Goal: Information Seeking & Learning: Learn about a topic

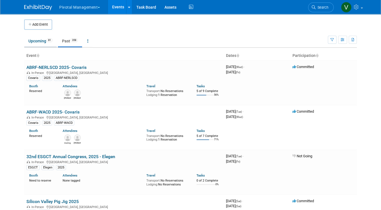
click at [38, 44] on link "Upcoming 81" at bounding box center [40, 41] width 33 height 11
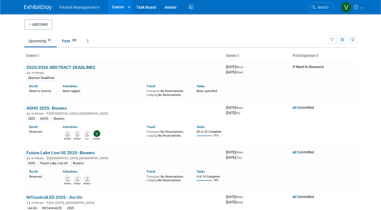
scroll to position [751, 0]
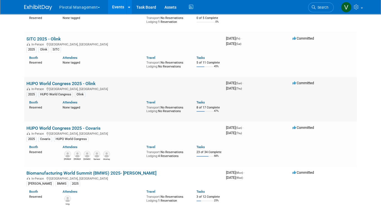
click at [48, 86] on link "HUPO World Congress 2025 - Olink" at bounding box center [60, 83] width 69 height 5
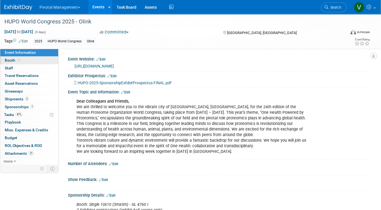
click at [27, 60] on link "Booth" at bounding box center [29, 60] width 58 height 8
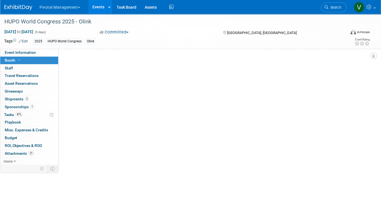
select select "Yes"
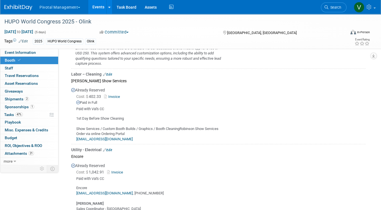
scroll to position [504, 0]
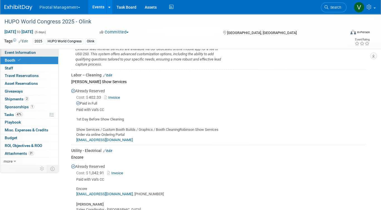
click at [19, 55] on link "Event Information" at bounding box center [29, 53] width 58 height 8
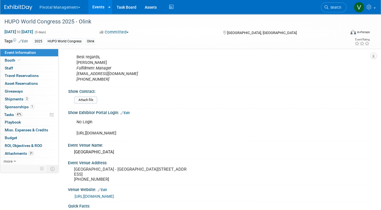
scroll to position [636, 0]
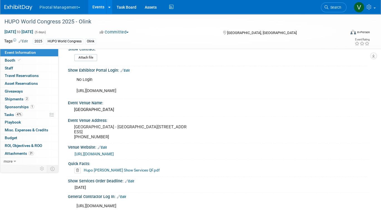
click at [144, 89] on div "No Login https://robinsonevents.ca/rd_ek_kit/1736875675973x182303177272459260?e…" at bounding box center [192, 85] width 239 height 22
copy div "https://robinsonevents.ca/rd_ek_kit/1736875675973x182303177272459260?event=1736…"
click at [21, 60] on link "Booth" at bounding box center [29, 60] width 58 height 8
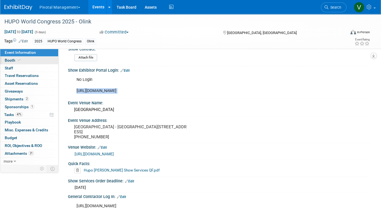
scroll to position [0, 0]
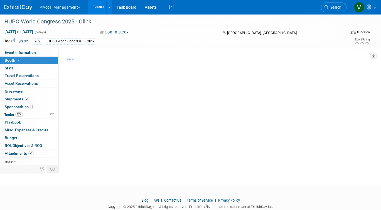
select select "Yes"
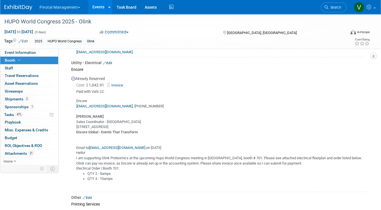
scroll to position [592, 0]
click at [32, 51] on span "Event Information" at bounding box center [20, 52] width 31 height 4
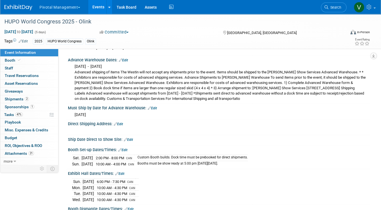
scroll to position [715, 0]
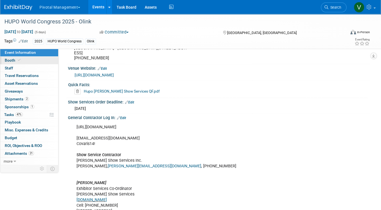
click at [36, 63] on link "Booth" at bounding box center [29, 60] width 58 height 8
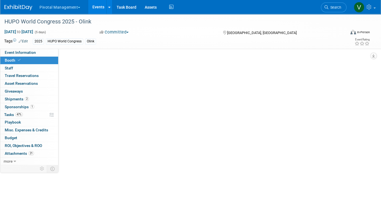
scroll to position [0, 0]
select select "Yes"
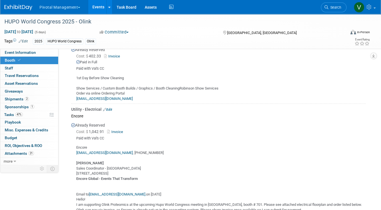
scroll to position [554, 0]
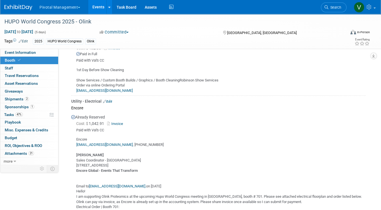
click at [118, 121] on link "Invoice" at bounding box center [116, 123] width 18 height 4
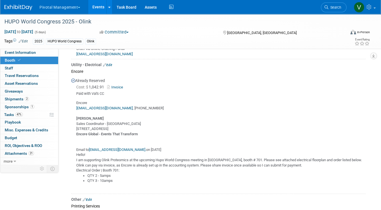
scroll to position [590, 0]
drag, startPoint x: 89, startPoint y: 147, endPoint x: 138, endPoint y: 147, distance: 49.5
click at [138, 147] on div "Encore WHCSales@encoreglobal.com , 416-304-0262 Tristin Hunter Sales Coordinato…" at bounding box center [218, 143] width 294 height 95
copy div "WHCSales@encoreglobal.com"
click at [93, 11] on link "Events" at bounding box center [98, 7] width 20 height 14
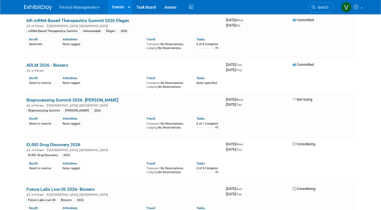
scroll to position [3116, 0]
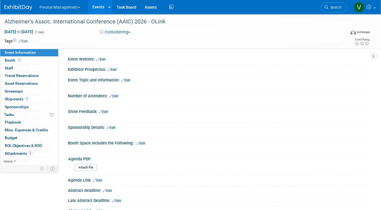
click at [118, 31] on button "Considering" at bounding box center [115, 32] width 35 height 6
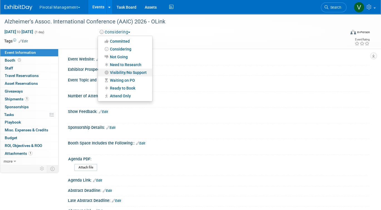
click at [118, 72] on link "Visibility/No Support" at bounding box center [125, 72] width 54 height 8
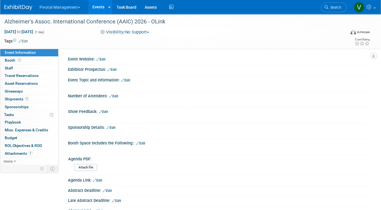
click at [101, 7] on link "Events" at bounding box center [98, 7] width 20 height 14
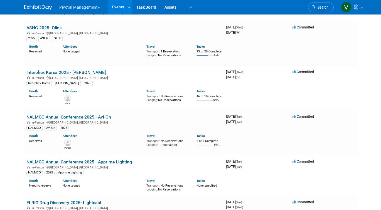
scroll to position [328, 0]
